Goal: Find specific page/section: Find specific page/section

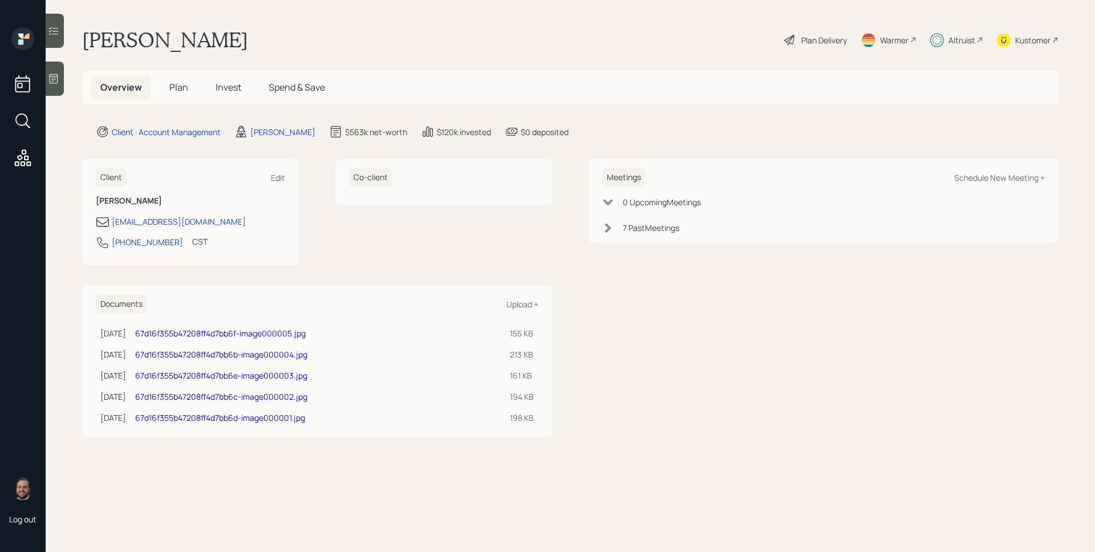
click at [973, 40] on div "Altruist" at bounding box center [961, 40] width 27 height 12
click at [961, 43] on div "Altruist" at bounding box center [961, 40] width 27 height 12
click at [176, 84] on span "Plan" at bounding box center [178, 87] width 19 height 13
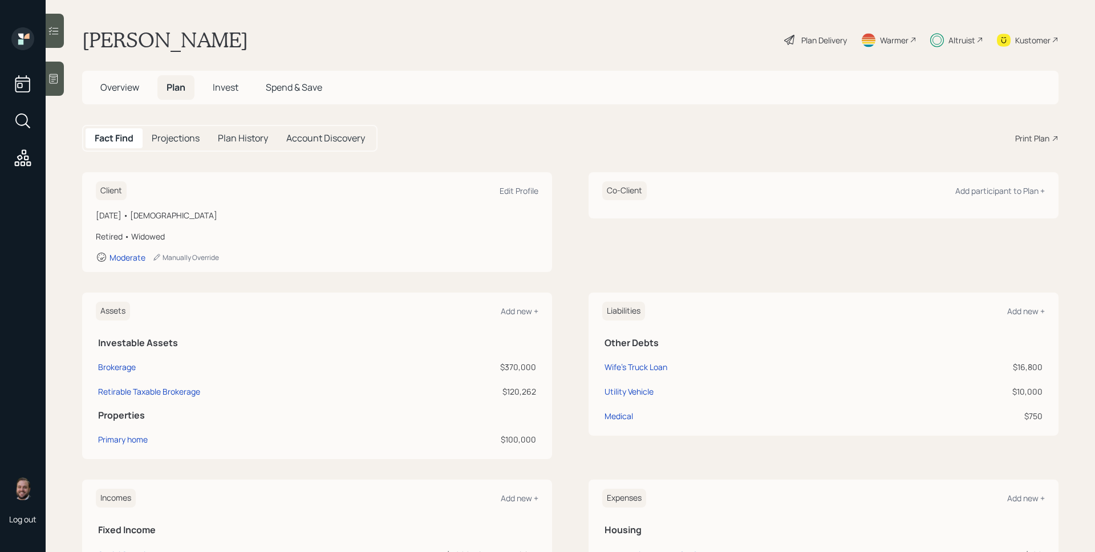
click at [129, 88] on span "Overview" at bounding box center [119, 87] width 39 height 13
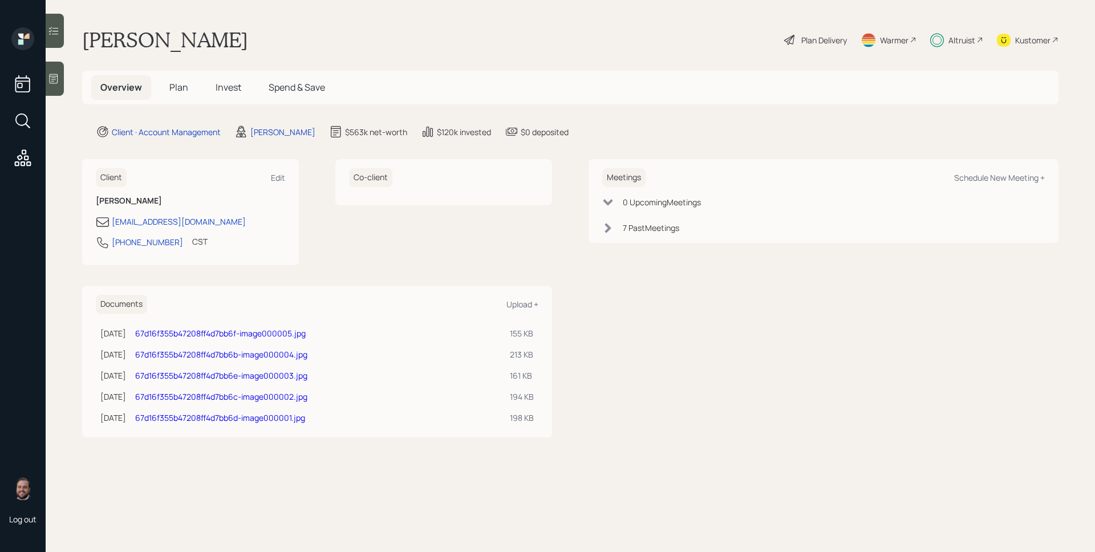
click at [176, 88] on span "Plan" at bounding box center [178, 87] width 19 height 13
